Goal: Transaction & Acquisition: Download file/media

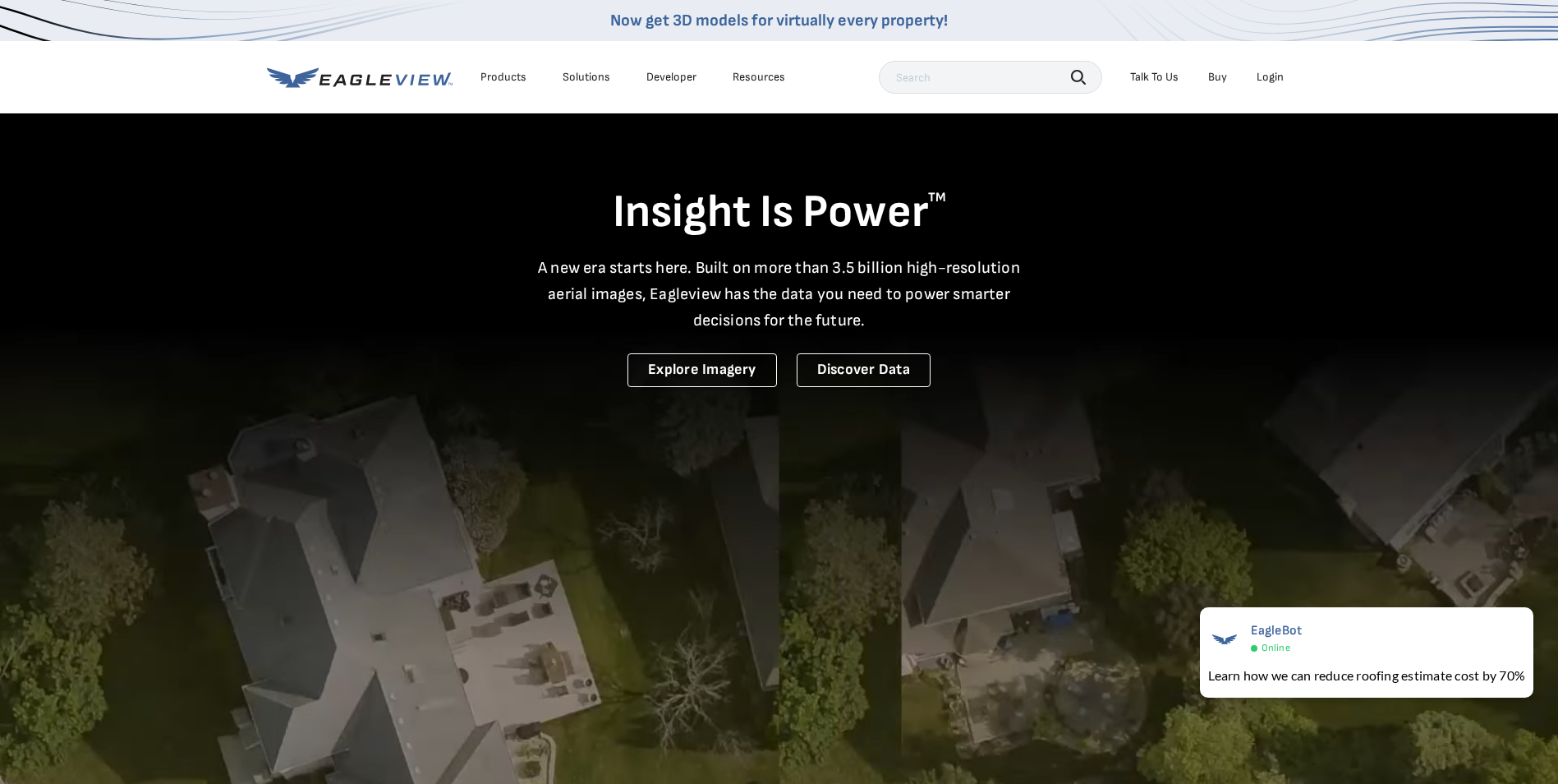
click at [1275, 79] on div "Login" at bounding box center [1270, 77] width 27 height 15
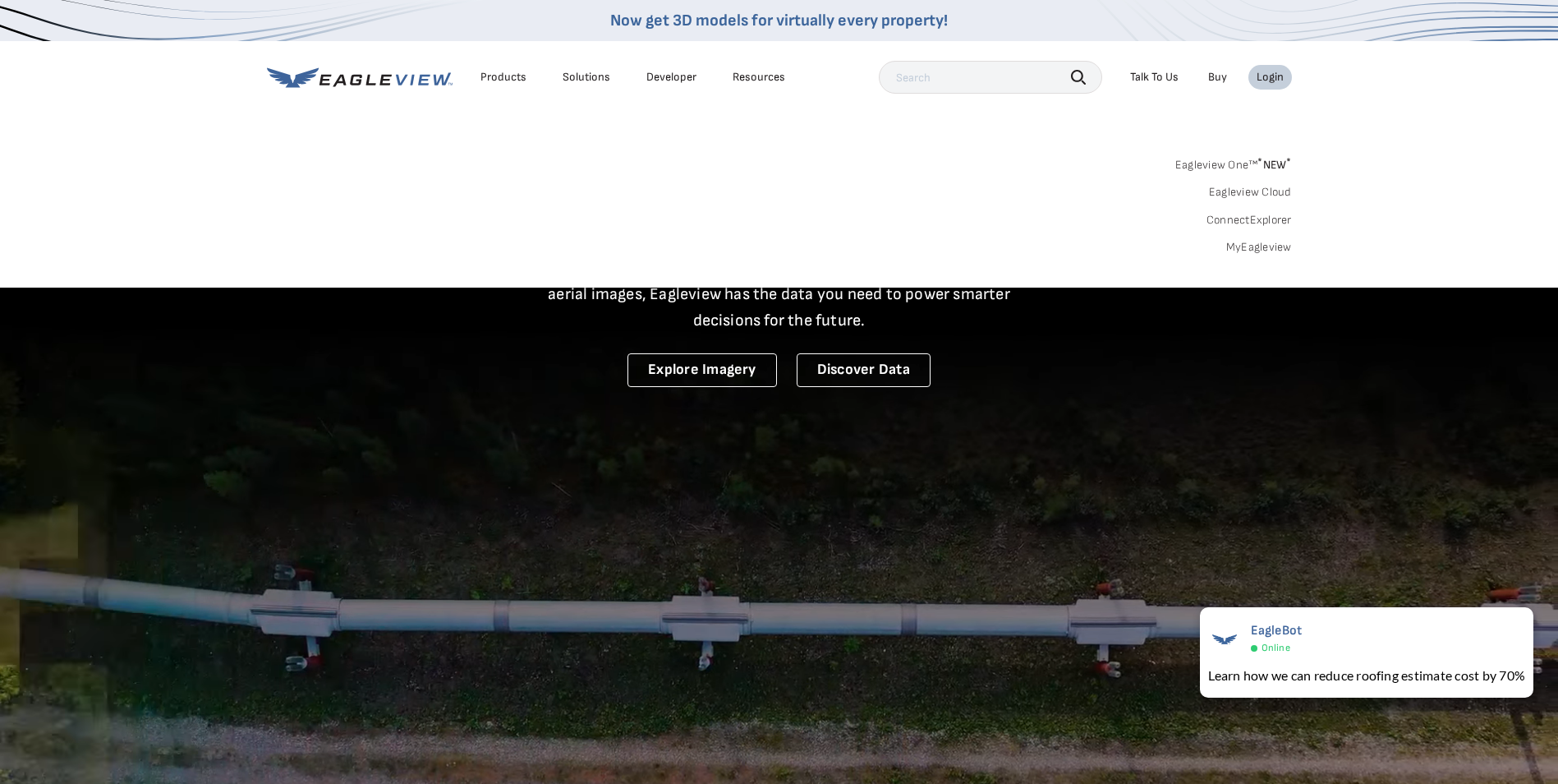
click at [1253, 254] on link "MyEagleview" at bounding box center [1259, 247] width 66 height 15
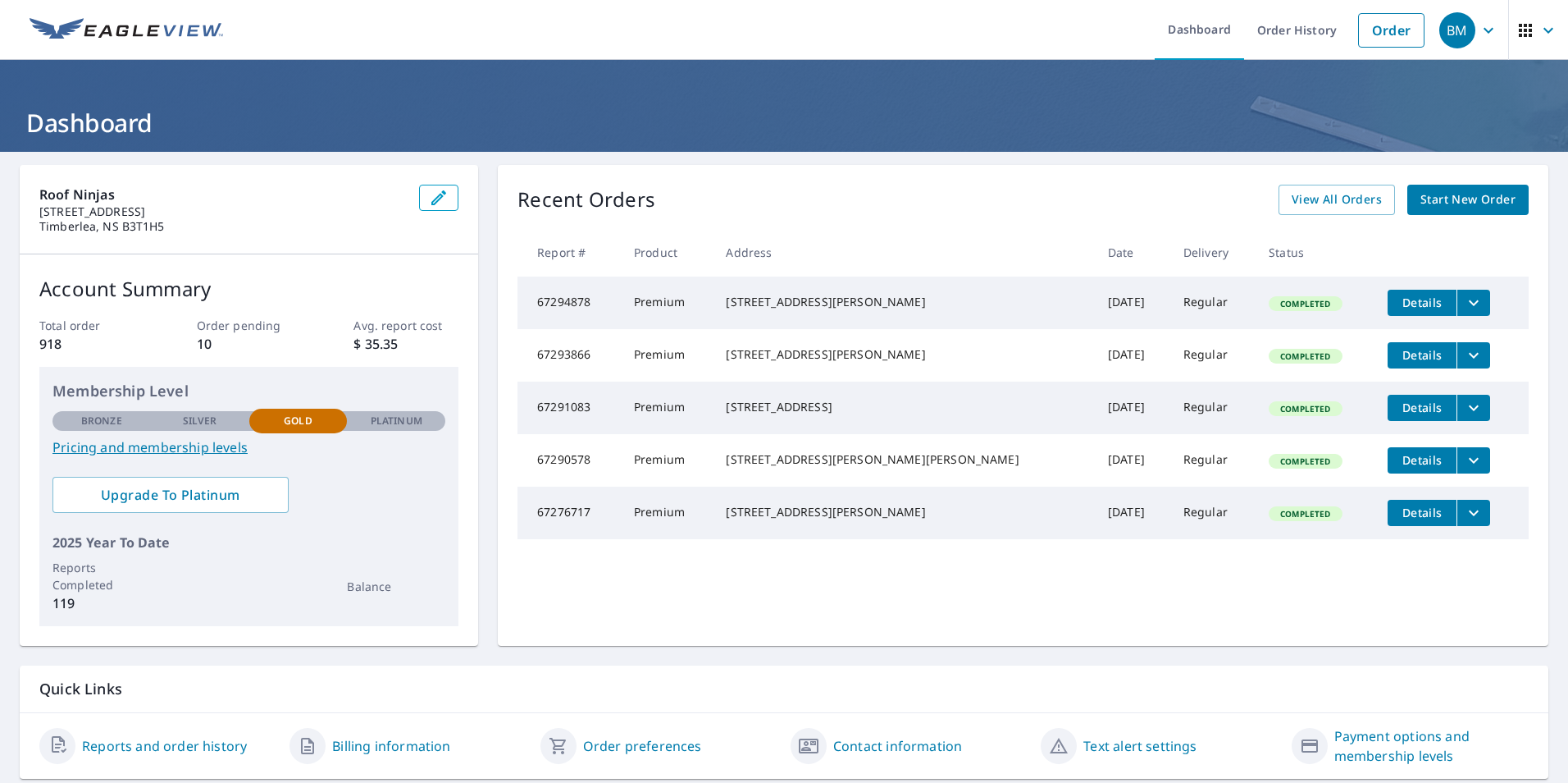
click at [1464, 363] on icon "filesDropdownBtn-67293866" at bounding box center [1474, 355] width 20 height 20
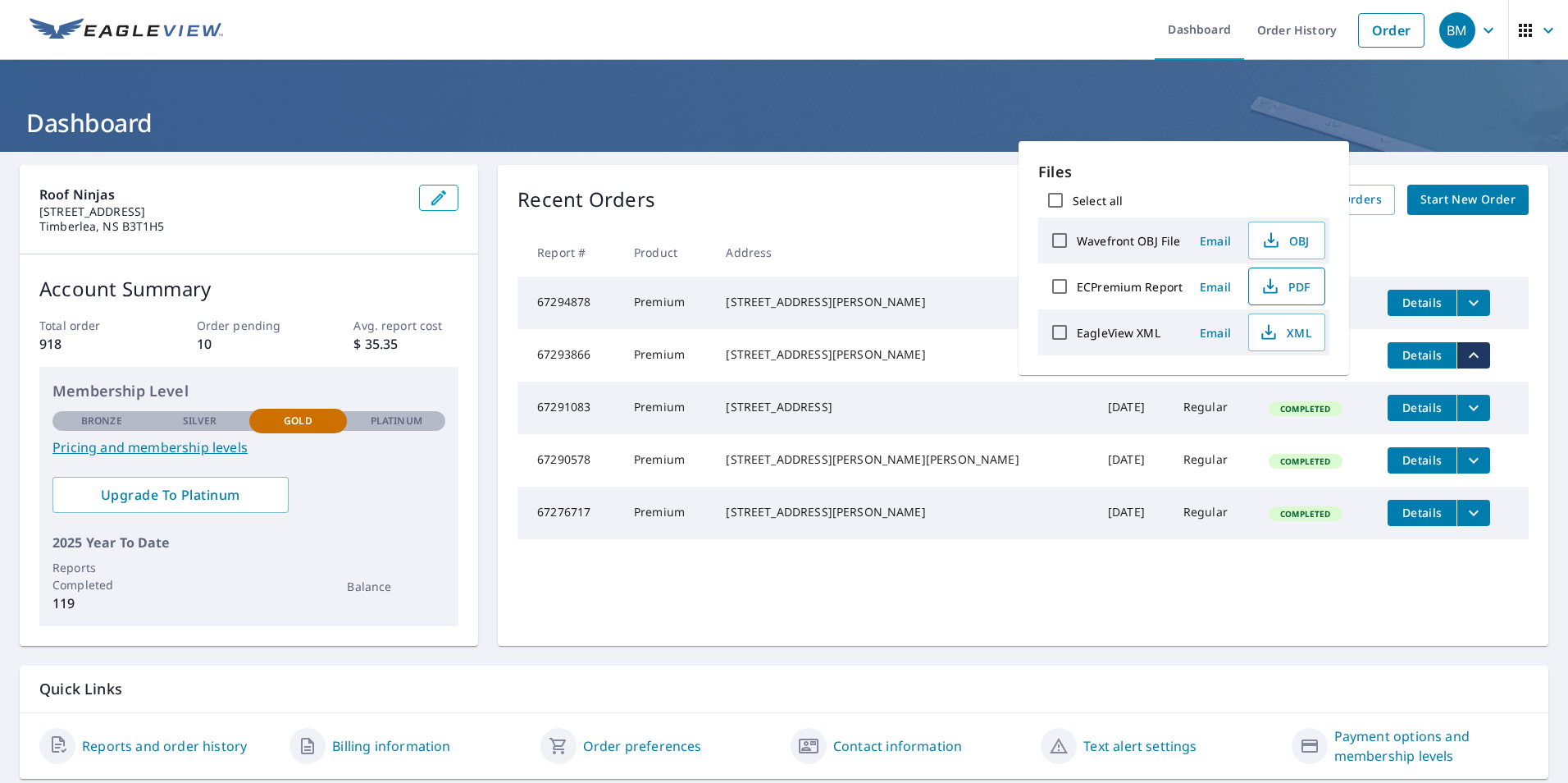
click at [1296, 285] on span "PDF" at bounding box center [1284, 286] width 52 height 20
